Goal: Navigation & Orientation: Find specific page/section

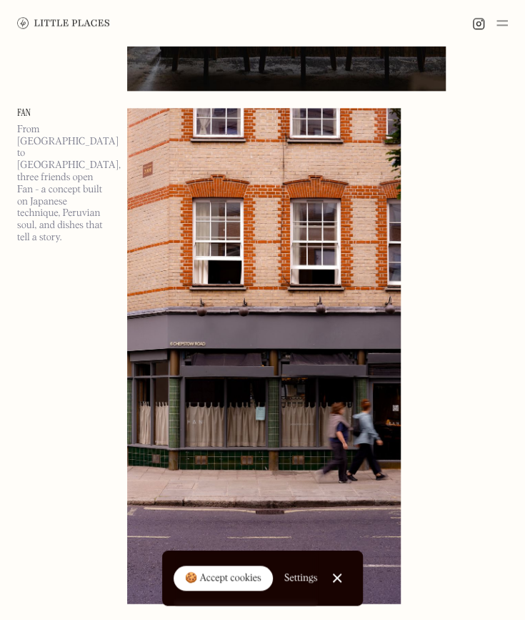
scroll to position [2106, 0]
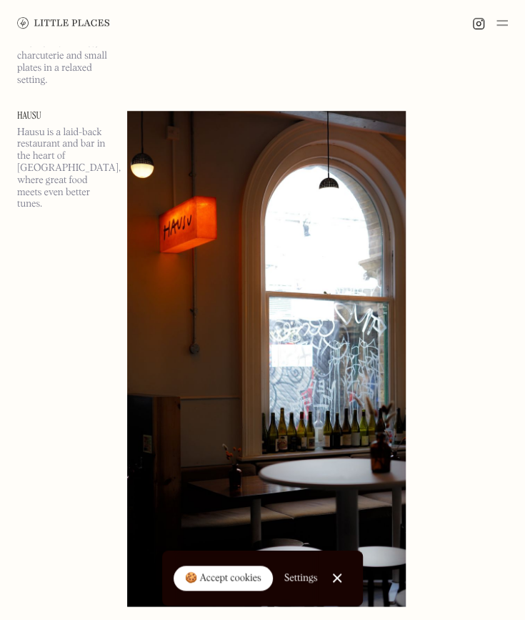
scroll to position [13862, 0]
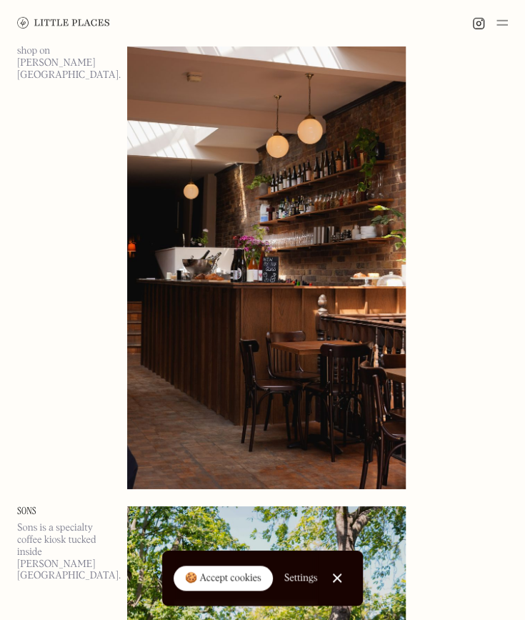
click at [57, 20] on img at bounding box center [63, 22] width 93 height 11
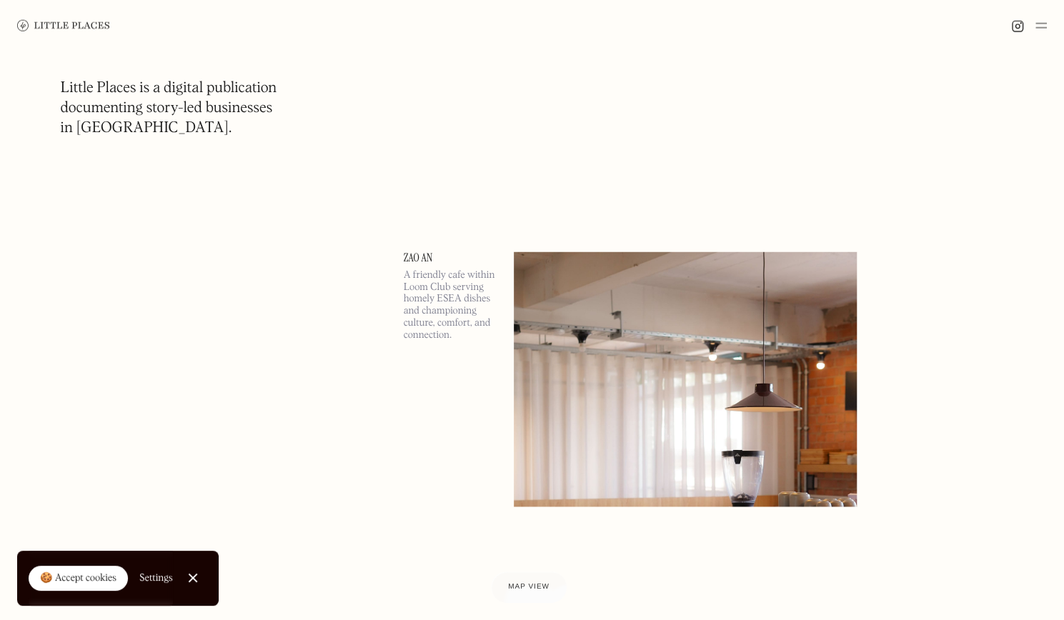
scroll to position [8243, 0]
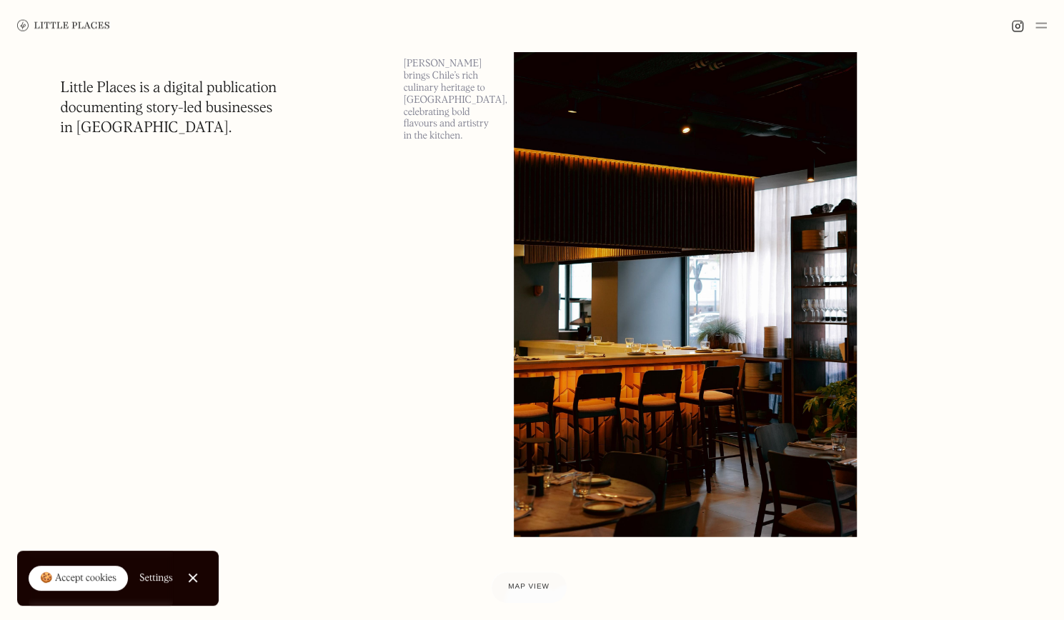
drag, startPoint x: 1045, startPoint y: 51, endPoint x: 1026, endPoint y: 149, distance: 100.3
click at [524, 20] on img at bounding box center [1040, 25] width 11 height 17
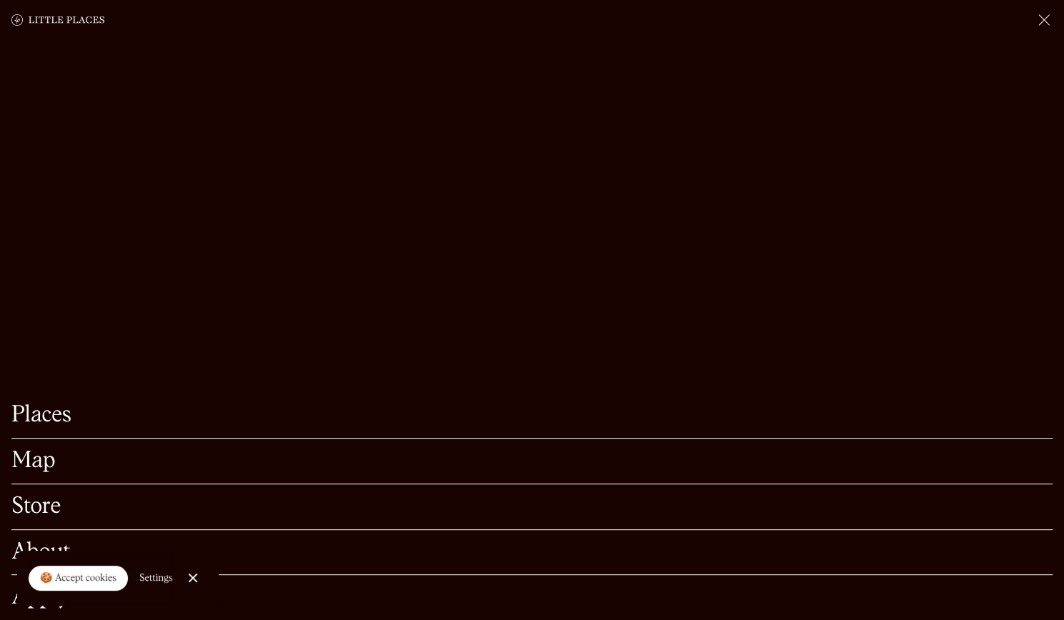
click at [524, 20] on img at bounding box center [1043, 19] width 17 height 17
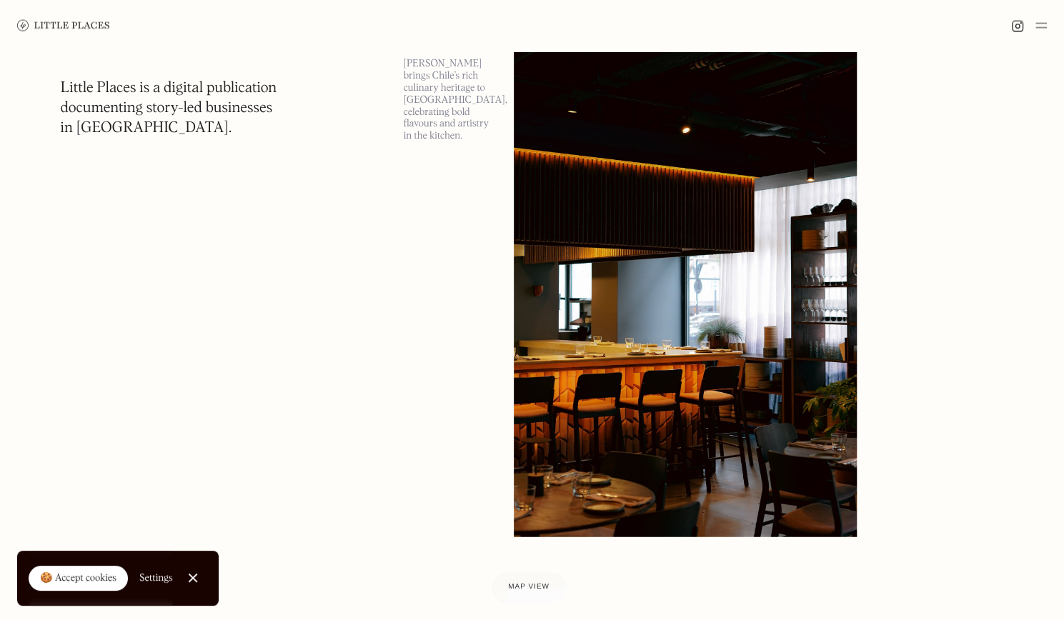
click at [524, 22] on img at bounding box center [1040, 25] width 11 height 17
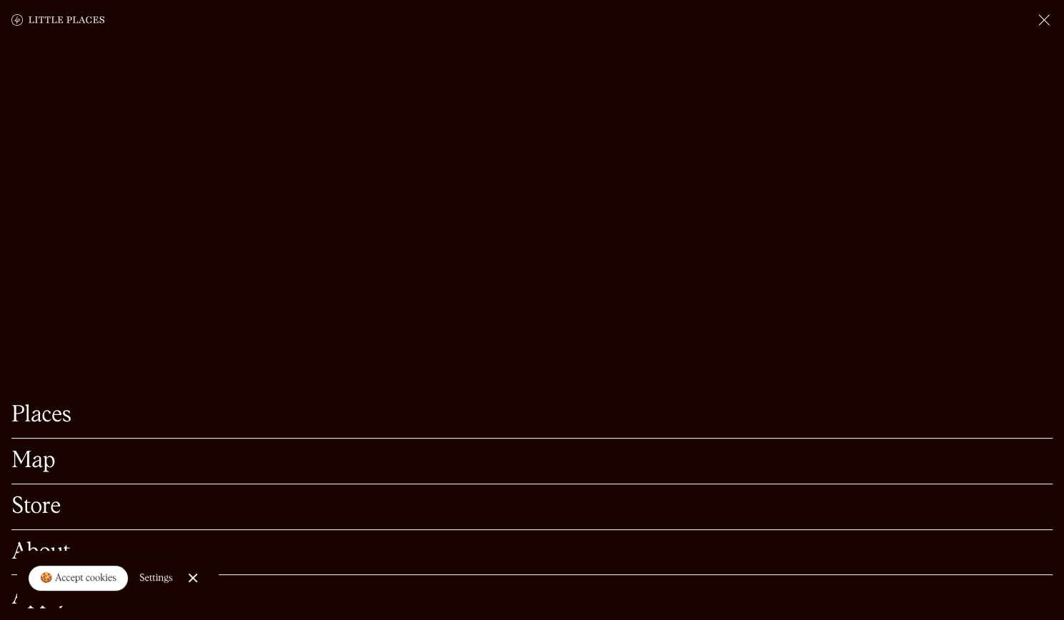
scroll to position [8447, 0]
click at [522, 404] on link "Places" at bounding box center [531, 415] width 1041 height 22
